Goal: Task Accomplishment & Management: Manage account settings

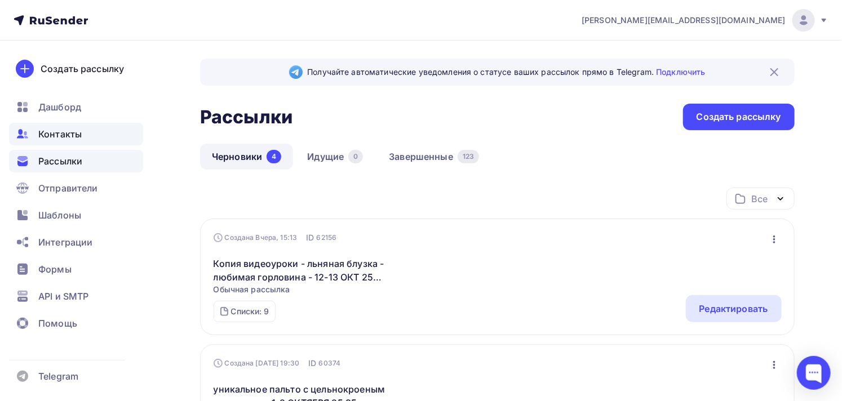
click at [83, 131] on div "Контакты" at bounding box center [76, 134] width 134 height 23
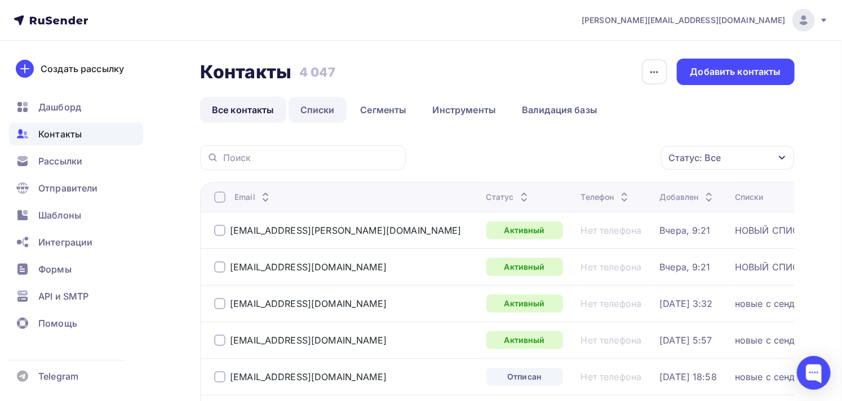
click at [318, 115] on link "Списки" at bounding box center [317, 110] width 58 height 26
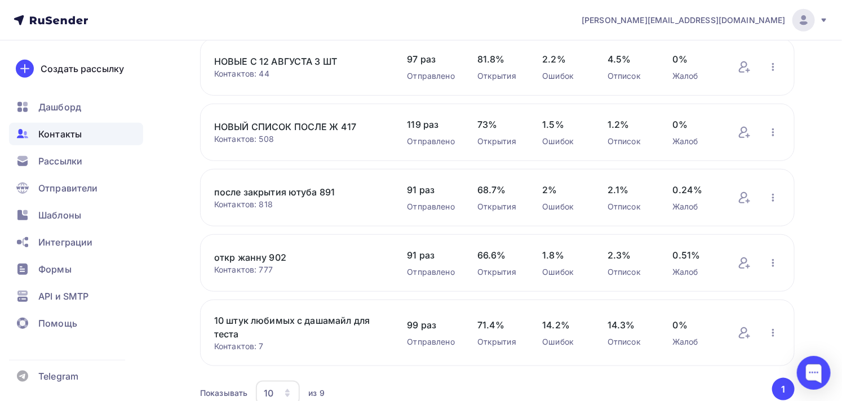
scroll to position [375, 0]
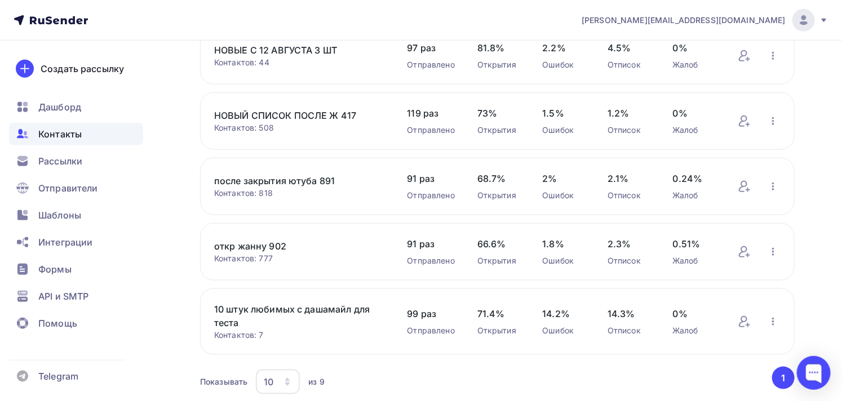
click at [328, 114] on link "НОВЫЙ СПИСОК ПОСЛЕ Ж 417" at bounding box center [299, 116] width 170 height 14
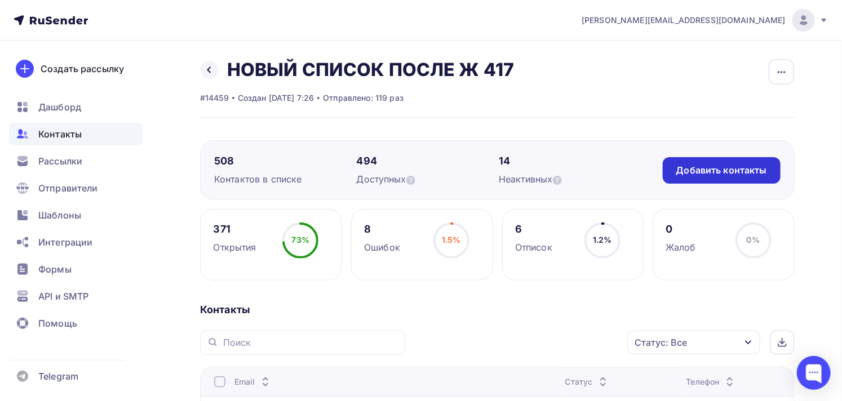
click at [706, 172] on div "Добавить контакты" at bounding box center [721, 170] width 91 height 13
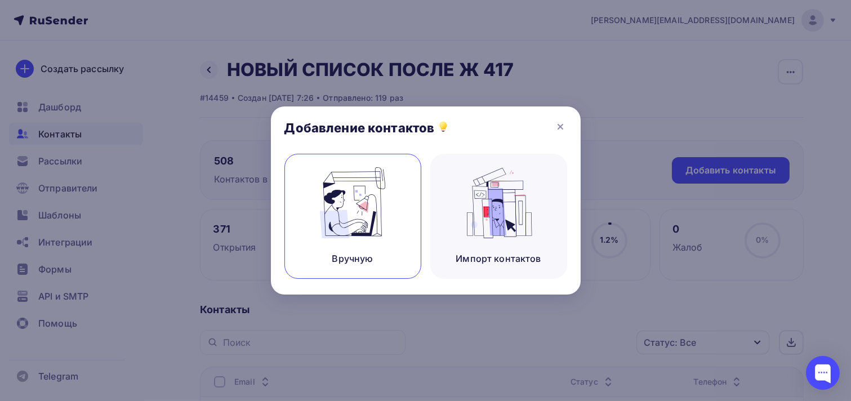
click at [355, 207] on img at bounding box center [352, 202] width 75 height 71
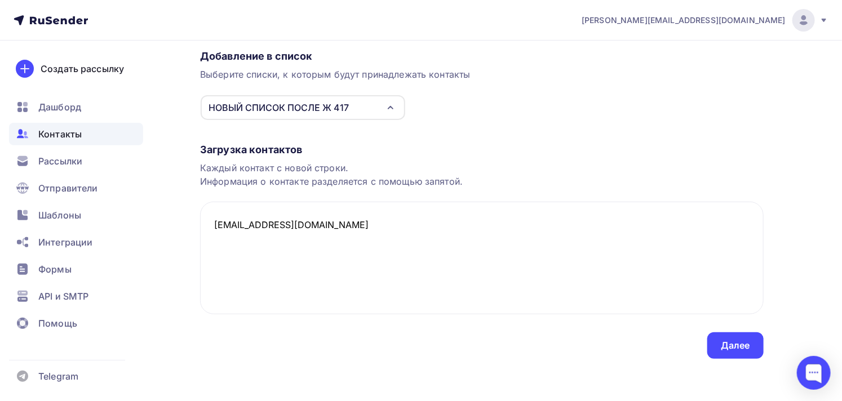
scroll to position [93, 0]
type textarea "[EMAIL_ADDRESS][DOMAIN_NAME]"
click at [725, 341] on div "Далее" at bounding box center [734, 344] width 29 height 13
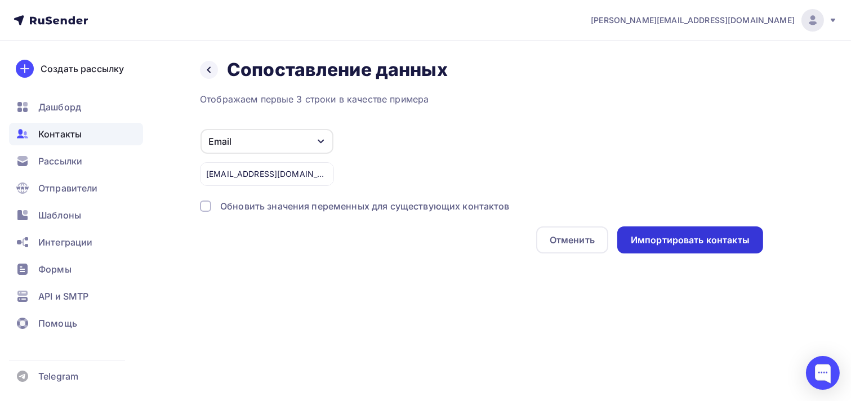
click at [707, 239] on div "Импортировать контакты" at bounding box center [690, 240] width 119 height 13
